Goal: Task Accomplishment & Management: Complete application form

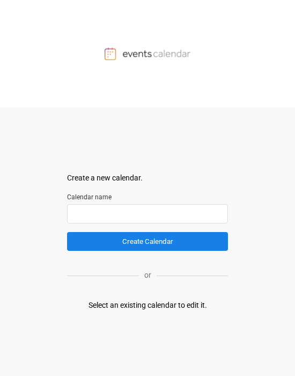
click at [118, 211] on input "text" at bounding box center [147, 213] width 161 height 19
drag, startPoint x: 136, startPoint y: 304, endPoint x: 142, endPoint y: 306, distance: 6.1
click at [136, 305] on div "Select an existing calendar to edit it." at bounding box center [148, 305] width 119 height 11
click at [205, 305] on div "Select an existing calendar to edit it." at bounding box center [148, 305] width 119 height 11
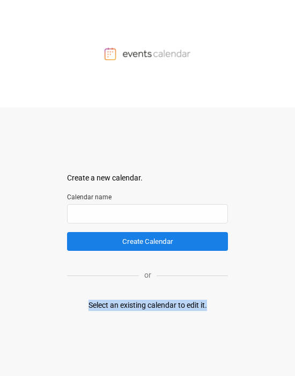
drag, startPoint x: 205, startPoint y: 305, endPoint x: 86, endPoint y: 296, distance: 119.0
click at [86, 296] on div "Create a new calendar. Select a container to insert the calendar into. Calendar…" at bounding box center [147, 241] width 161 height 268
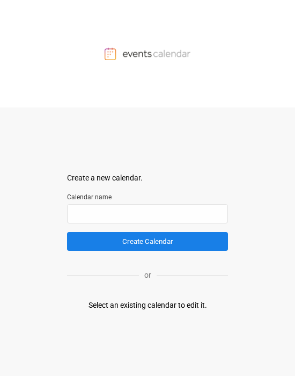
click at [162, 224] on form "Create a new calendar. Select a container to insert the calendar into. Calendar…" at bounding box center [147, 211] width 161 height 78
click at [158, 215] on input "text" at bounding box center [147, 213] width 161 height 19
type input "*"
click at [189, 207] on input "**********" at bounding box center [147, 213] width 161 height 19
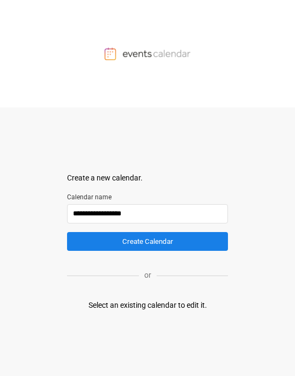
click at [165, 211] on input "**********" at bounding box center [147, 213] width 161 height 19
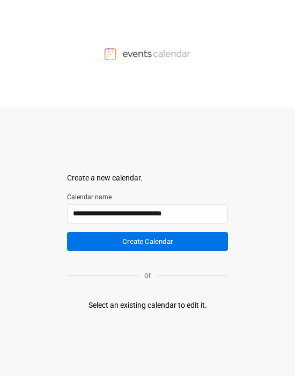
type input "**********"
click at [141, 248] on button "Create Calendar" at bounding box center [147, 241] width 161 height 19
click at [141, 246] on button "Create Calendar" at bounding box center [147, 241] width 161 height 19
click at [141, 244] on button "Create Calendar" at bounding box center [147, 241] width 161 height 19
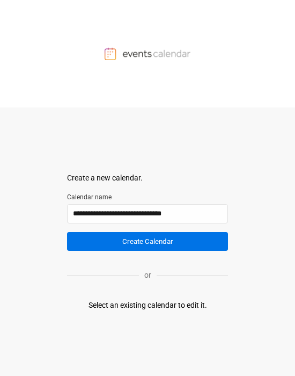
click at [141, 244] on button "Create Calendar" at bounding box center [147, 241] width 161 height 19
